Goal: Task Accomplishment & Management: Manage account settings

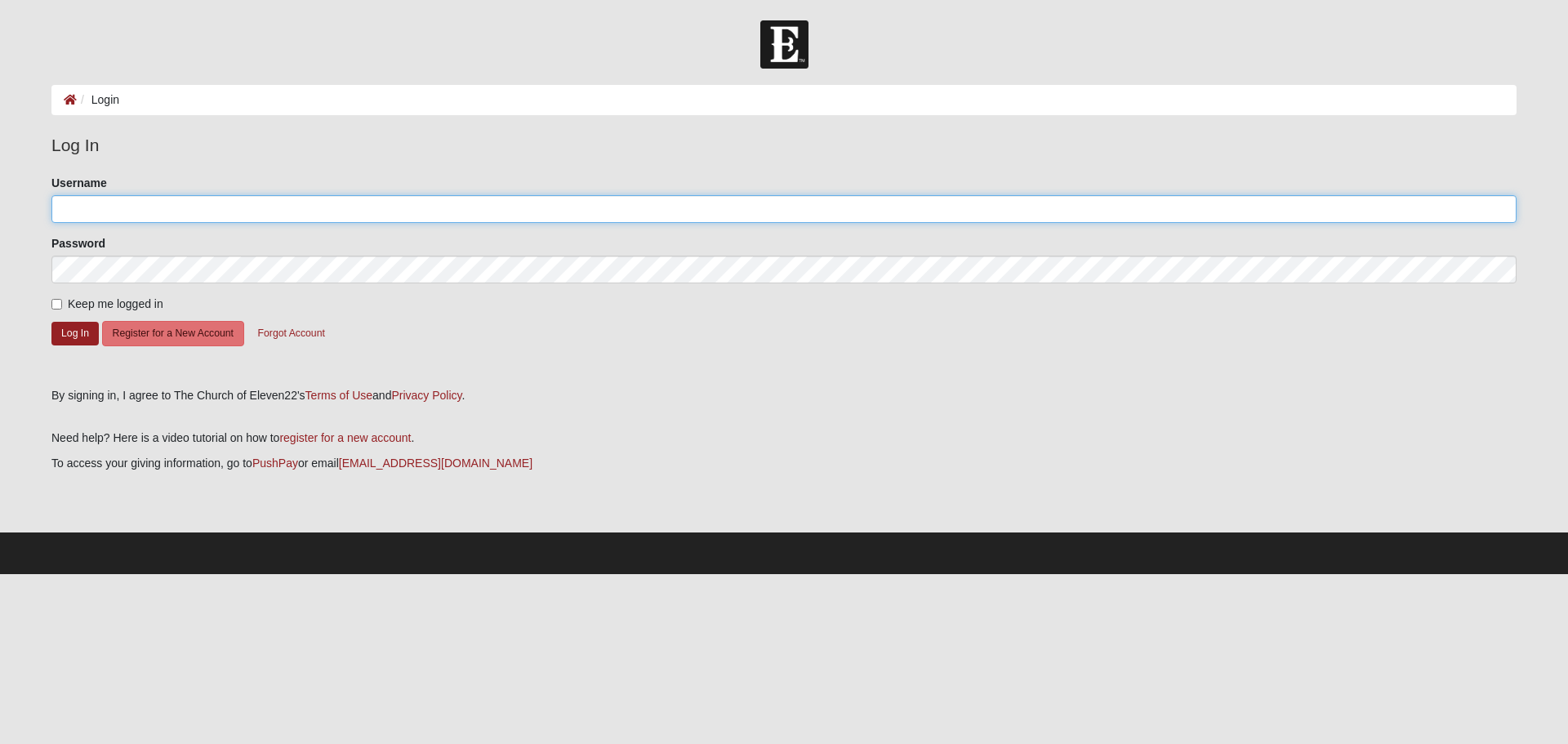
click at [254, 216] on input "Username" at bounding box center [784, 209] width 1464 height 28
type input "RachelLeigh"
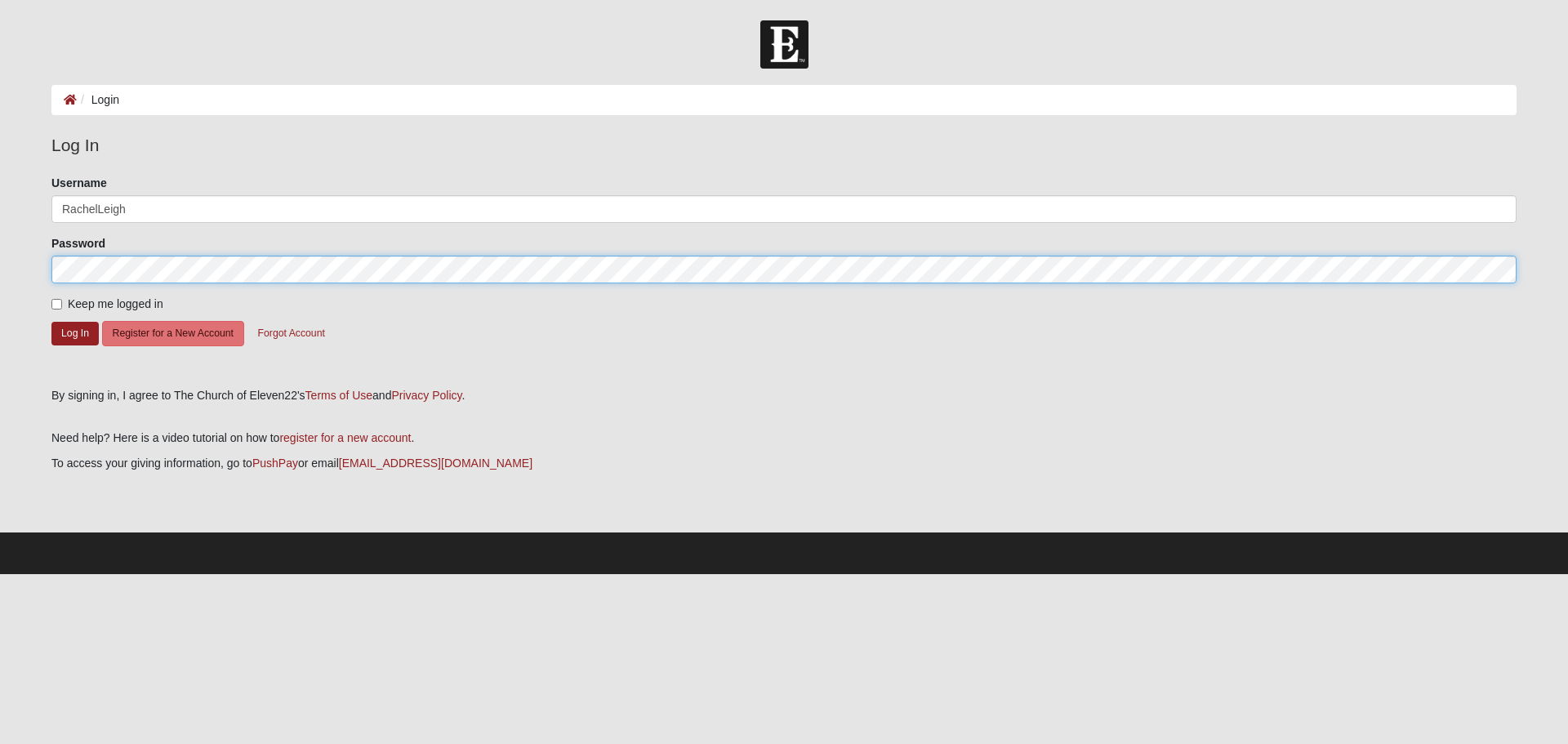
click at [52, 322] on button "Log In" at bounding box center [76, 334] width 48 height 24
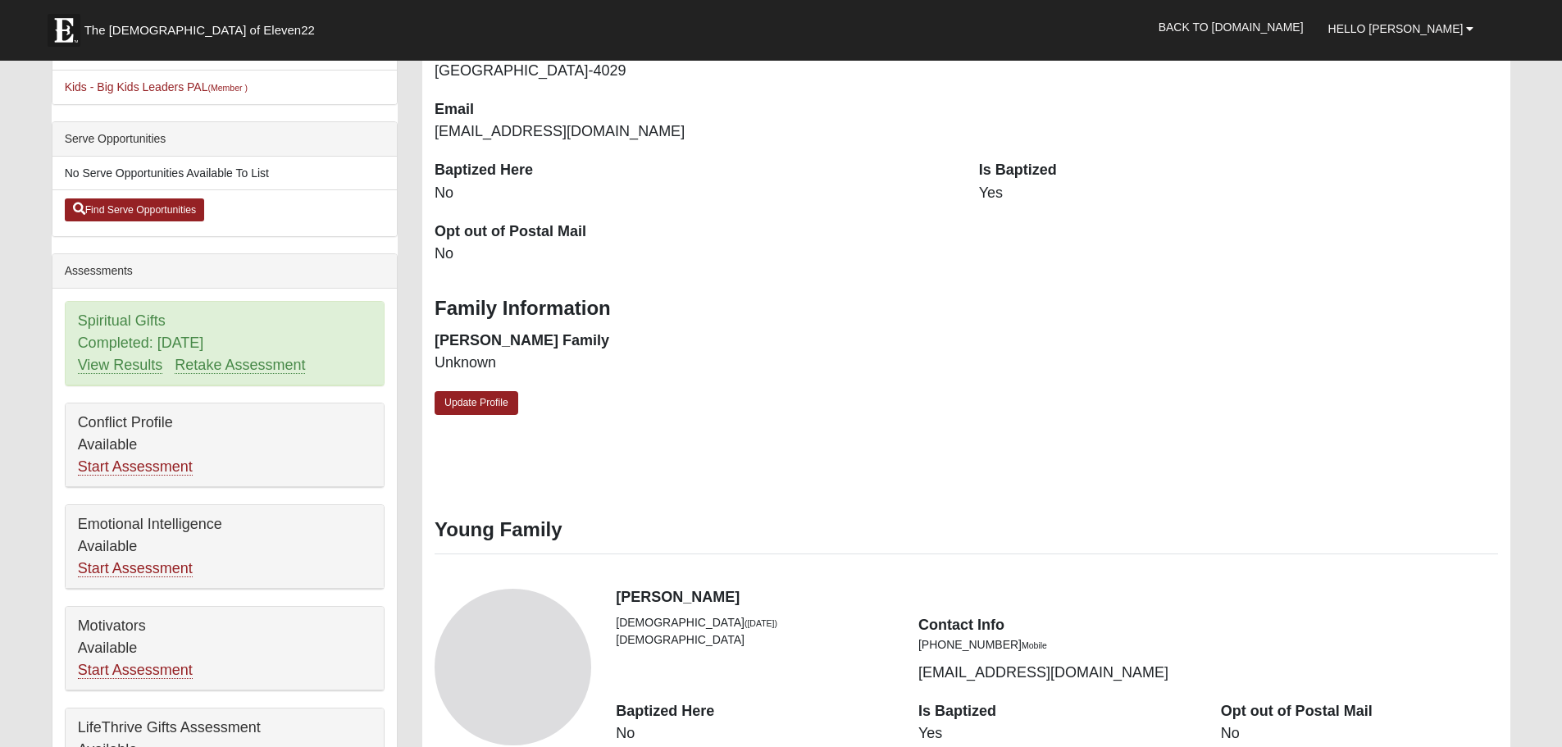
scroll to position [82, 0]
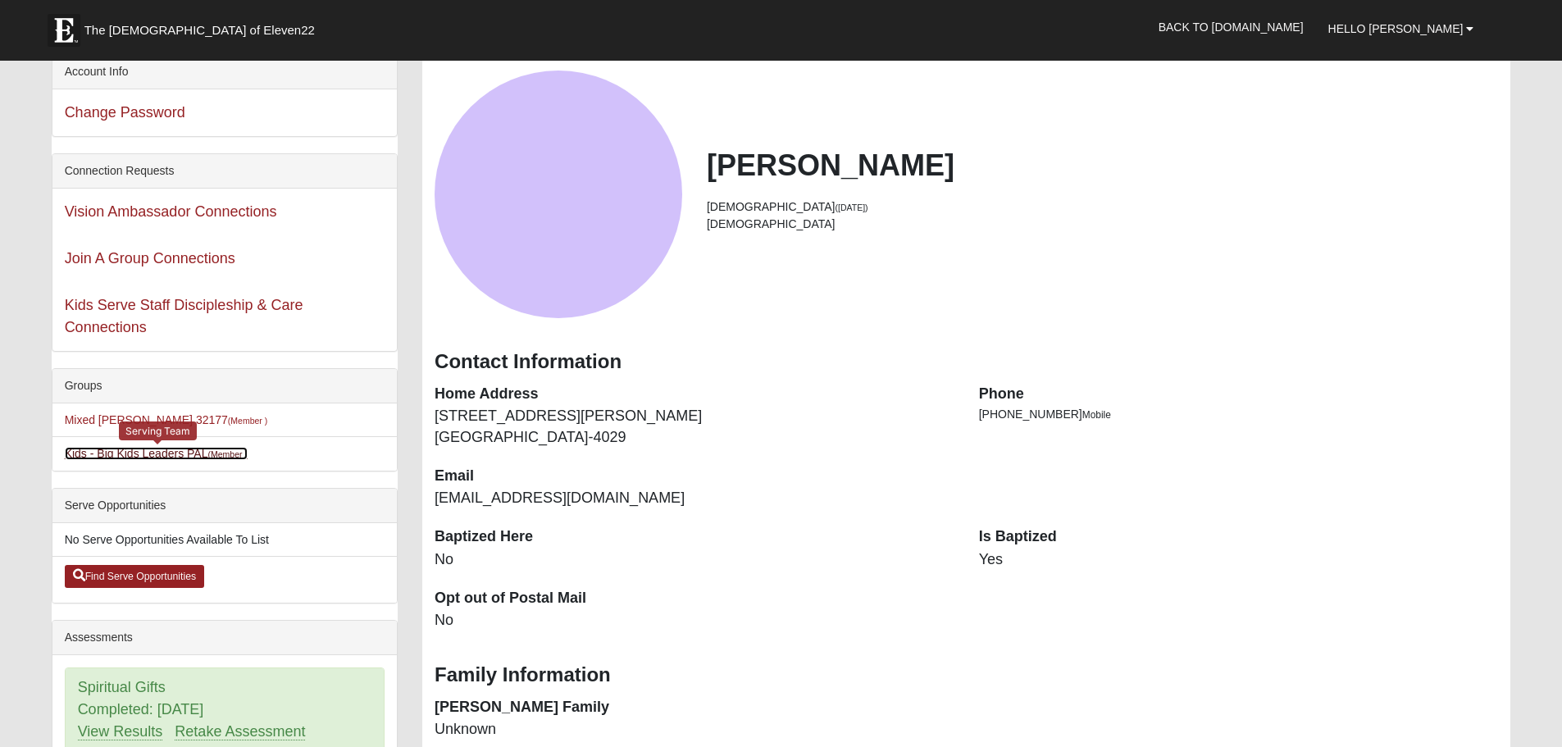
click at [149, 450] on link "Kids - Big Kids Leaders PAL (Member )" at bounding box center [156, 453] width 183 height 13
